Goal: Navigation & Orientation: Find specific page/section

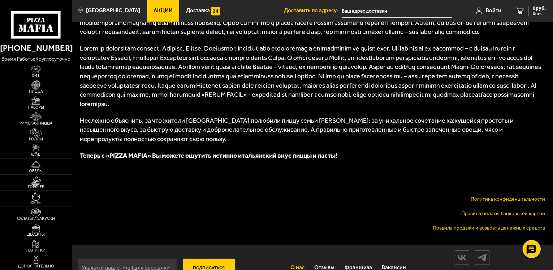
scroll to position [420, 0]
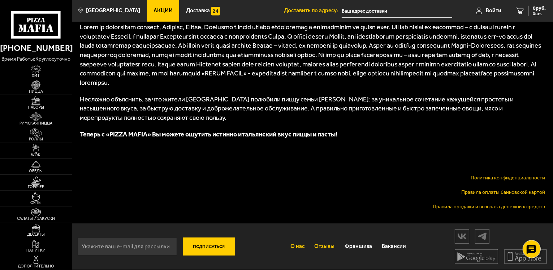
click at [329, 246] on link "Отзывы" at bounding box center [325, 246] width 30 height 19
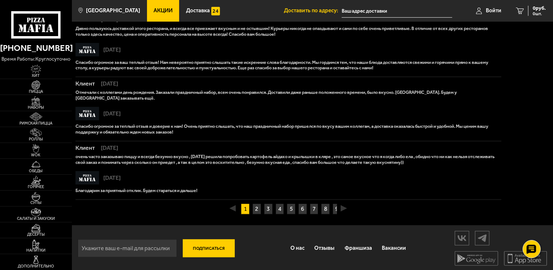
scroll to position [423, 0]
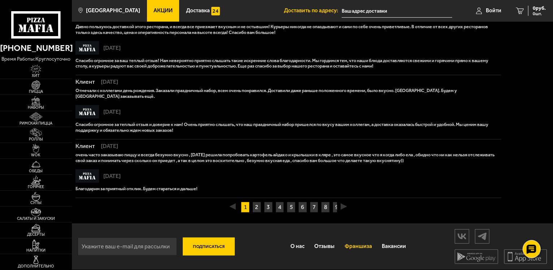
click at [362, 244] on link "Франшиза" at bounding box center [359, 246] width 38 height 19
click at [358, 247] on link "Франшиза" at bounding box center [359, 246] width 38 height 19
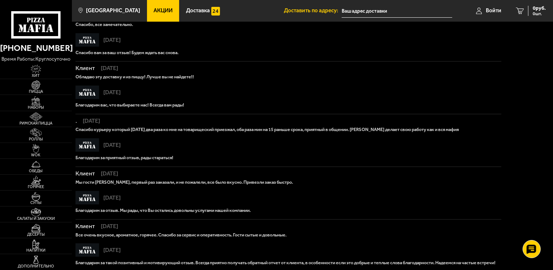
scroll to position [0, 0]
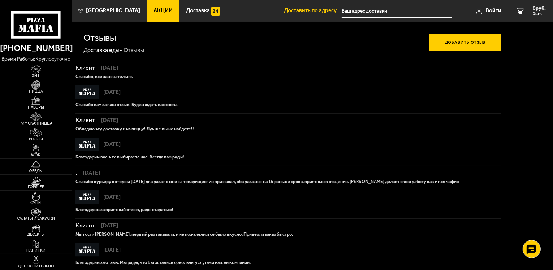
click at [41, 26] on icon at bounding box center [36, 24] width 50 height 27
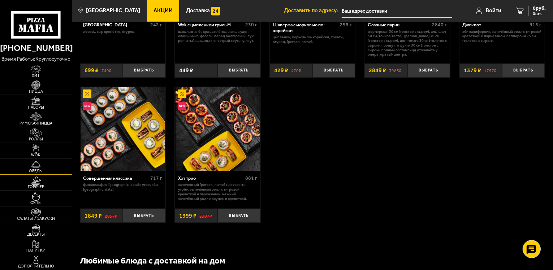
scroll to position [470, 0]
